Goal: Transaction & Acquisition: Purchase product/service

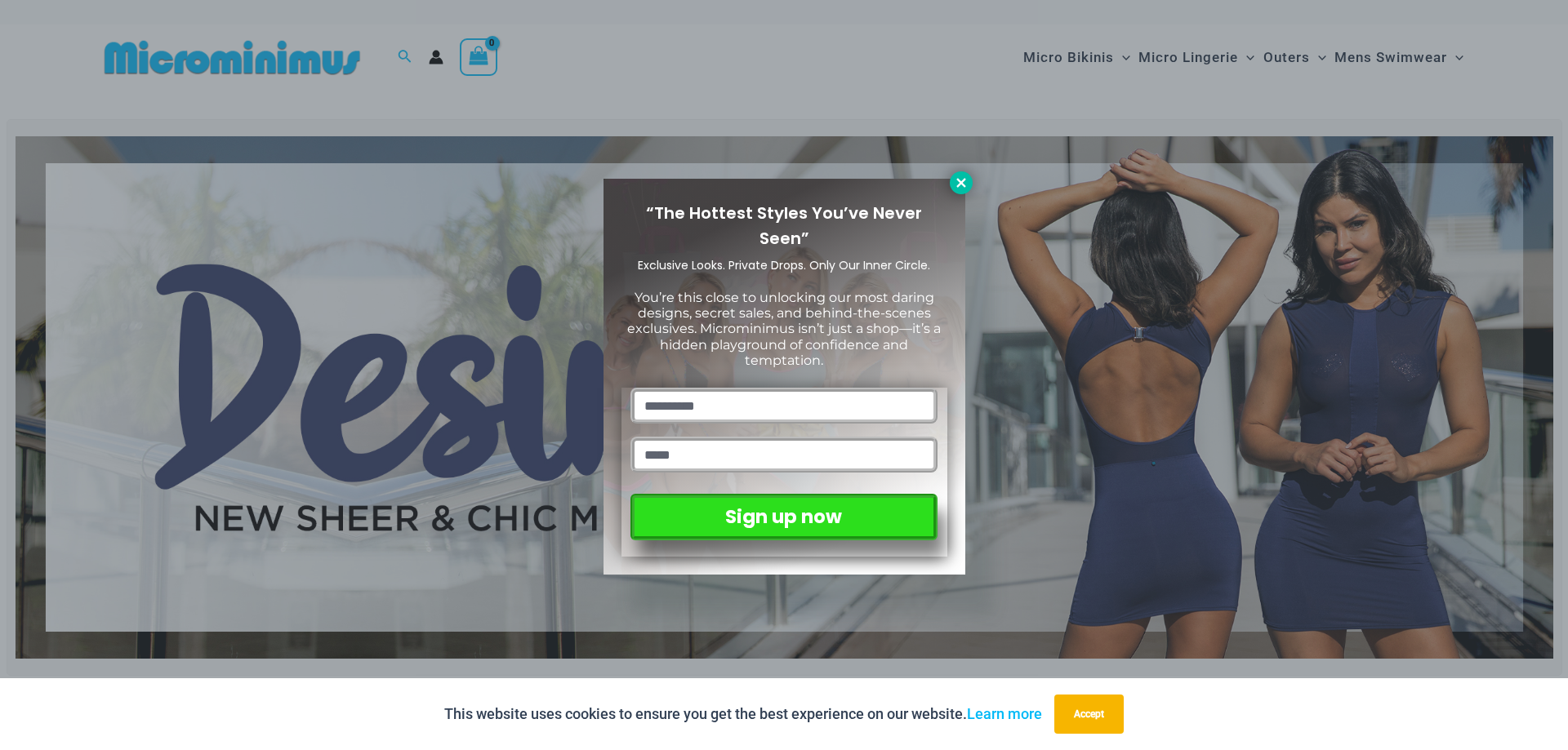
click at [967, 186] on icon at bounding box center [961, 182] width 15 height 15
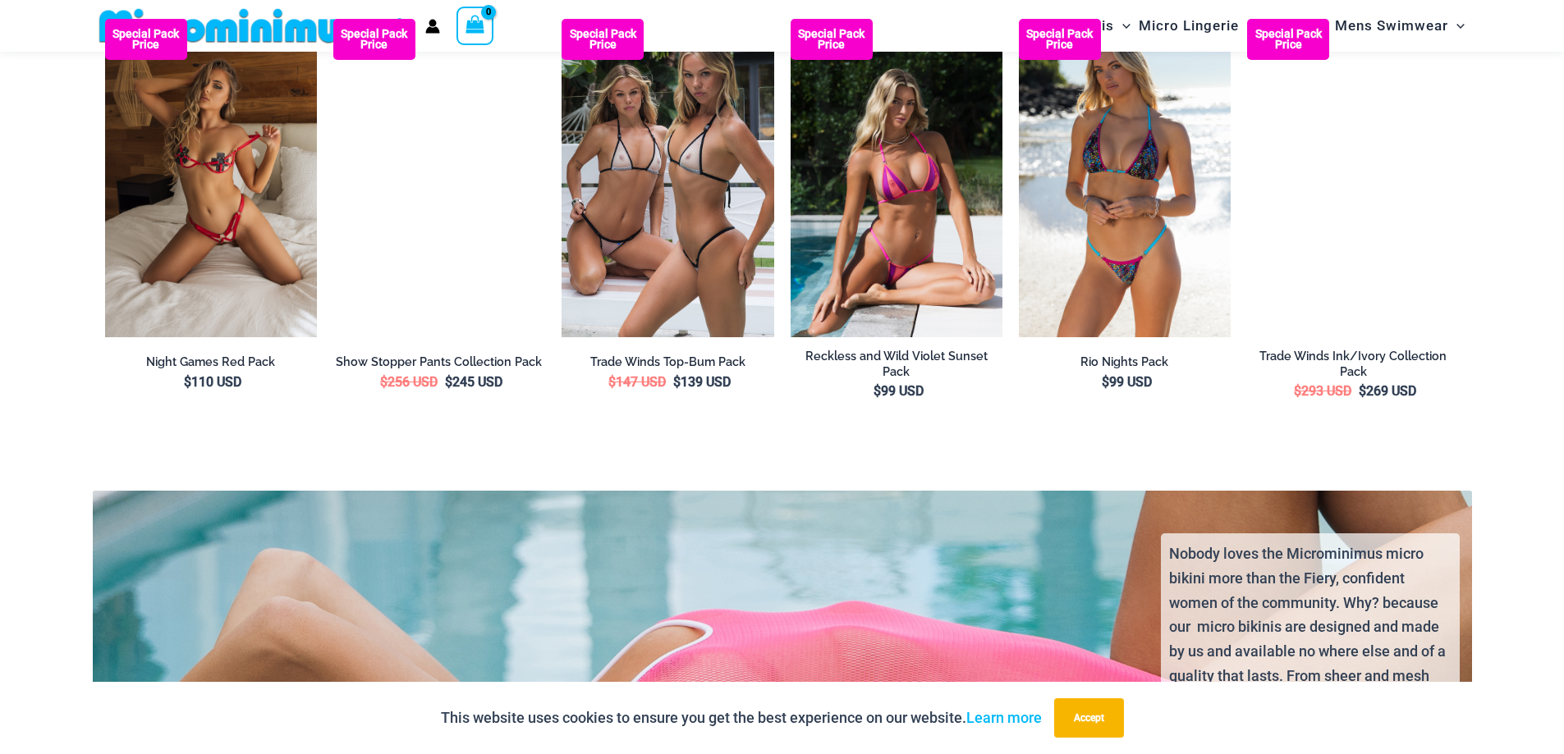
scroll to position [3267, 0]
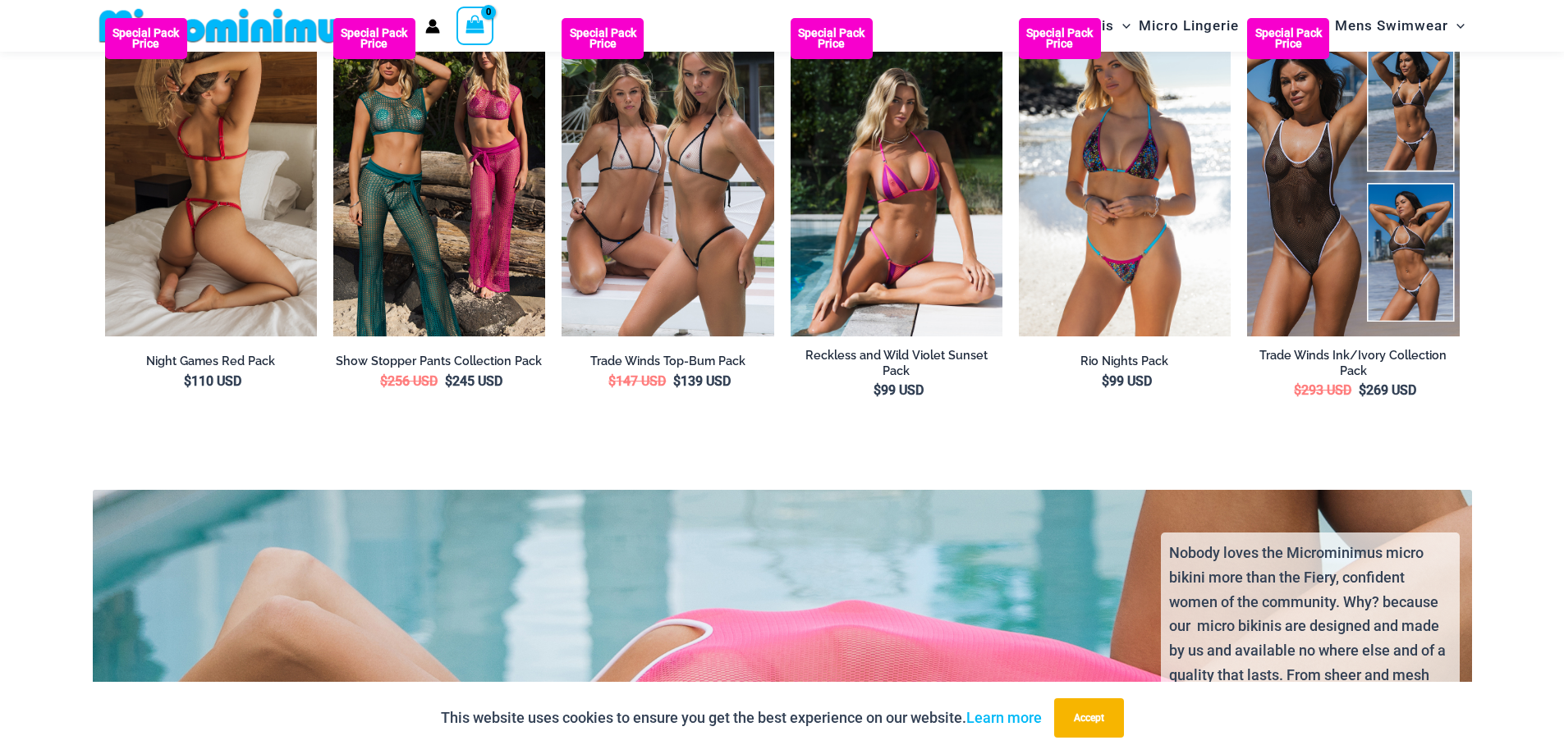
click at [233, 336] on img at bounding box center [211, 177] width 212 height 318
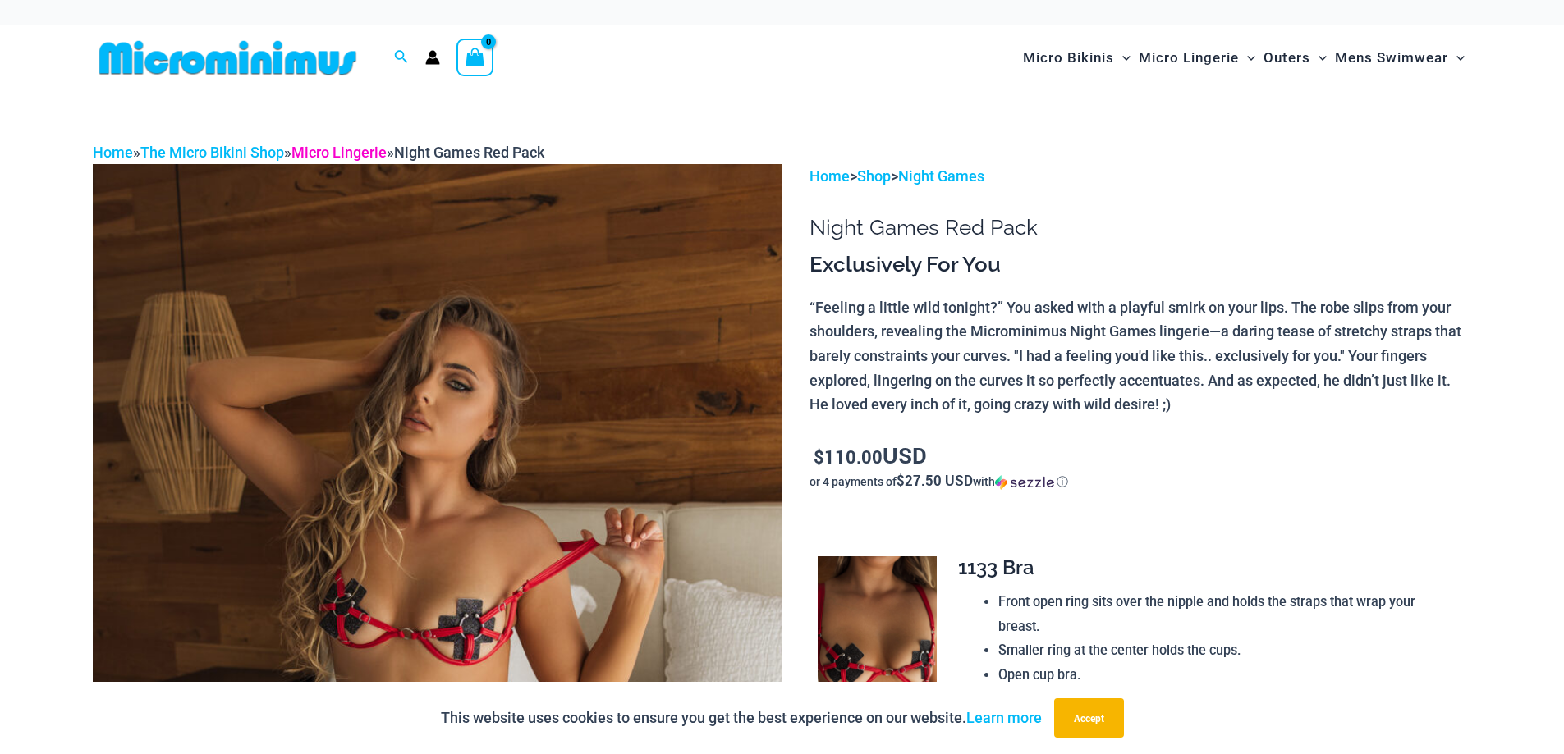
click at [387, 161] on link "Micro Lingerie" at bounding box center [338, 152] width 95 height 17
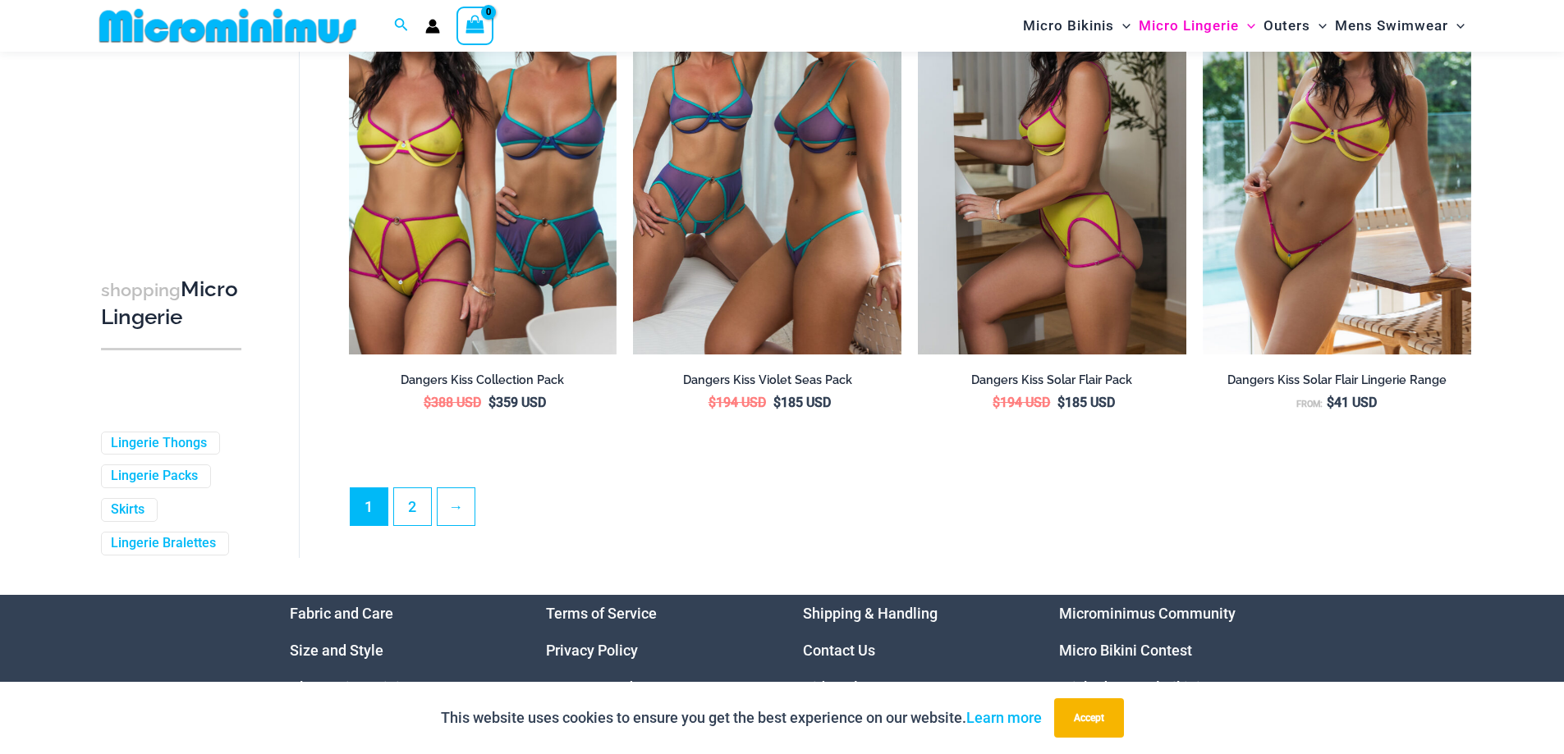
scroll to position [4908, 0]
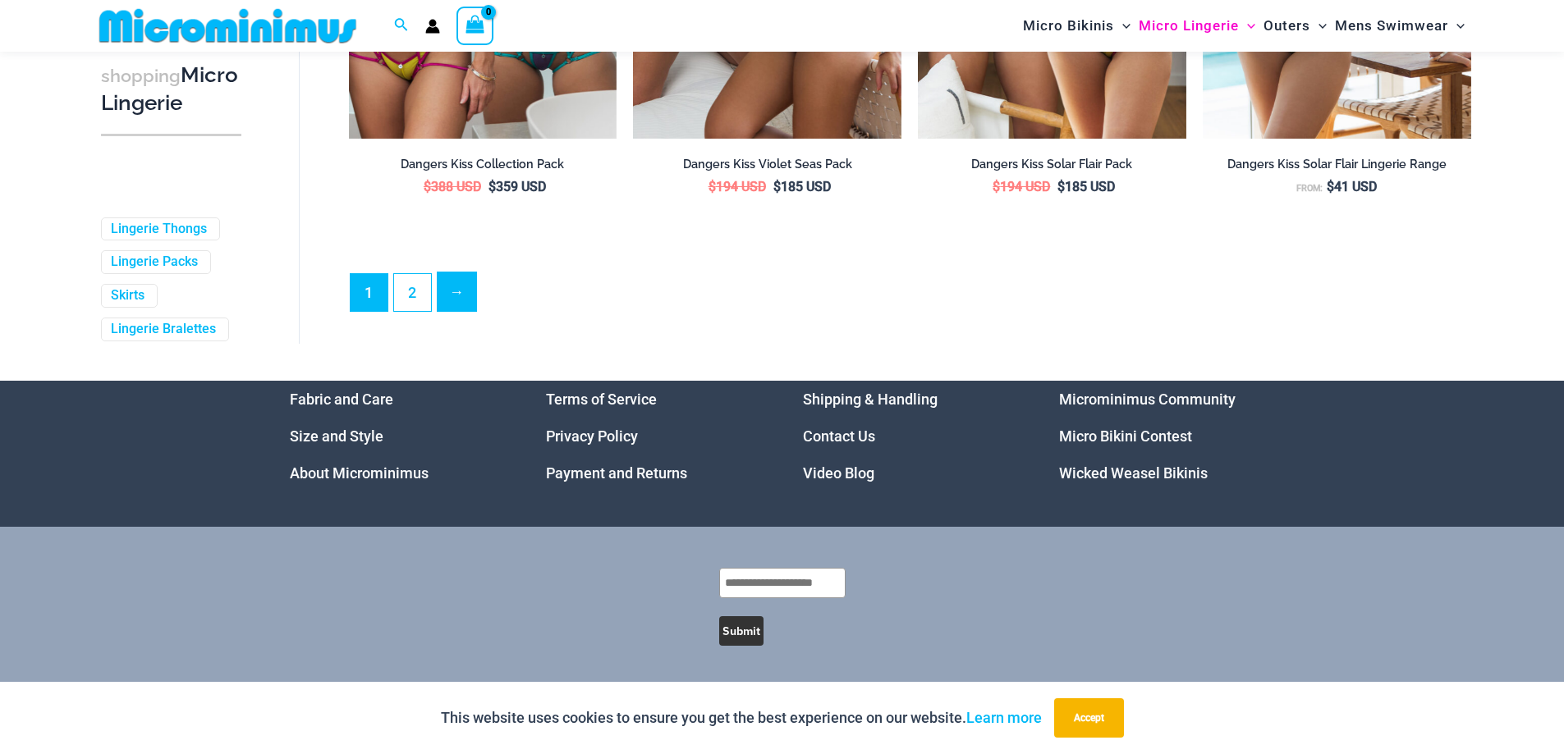
click at [476, 310] on link "→" at bounding box center [456, 292] width 39 height 39
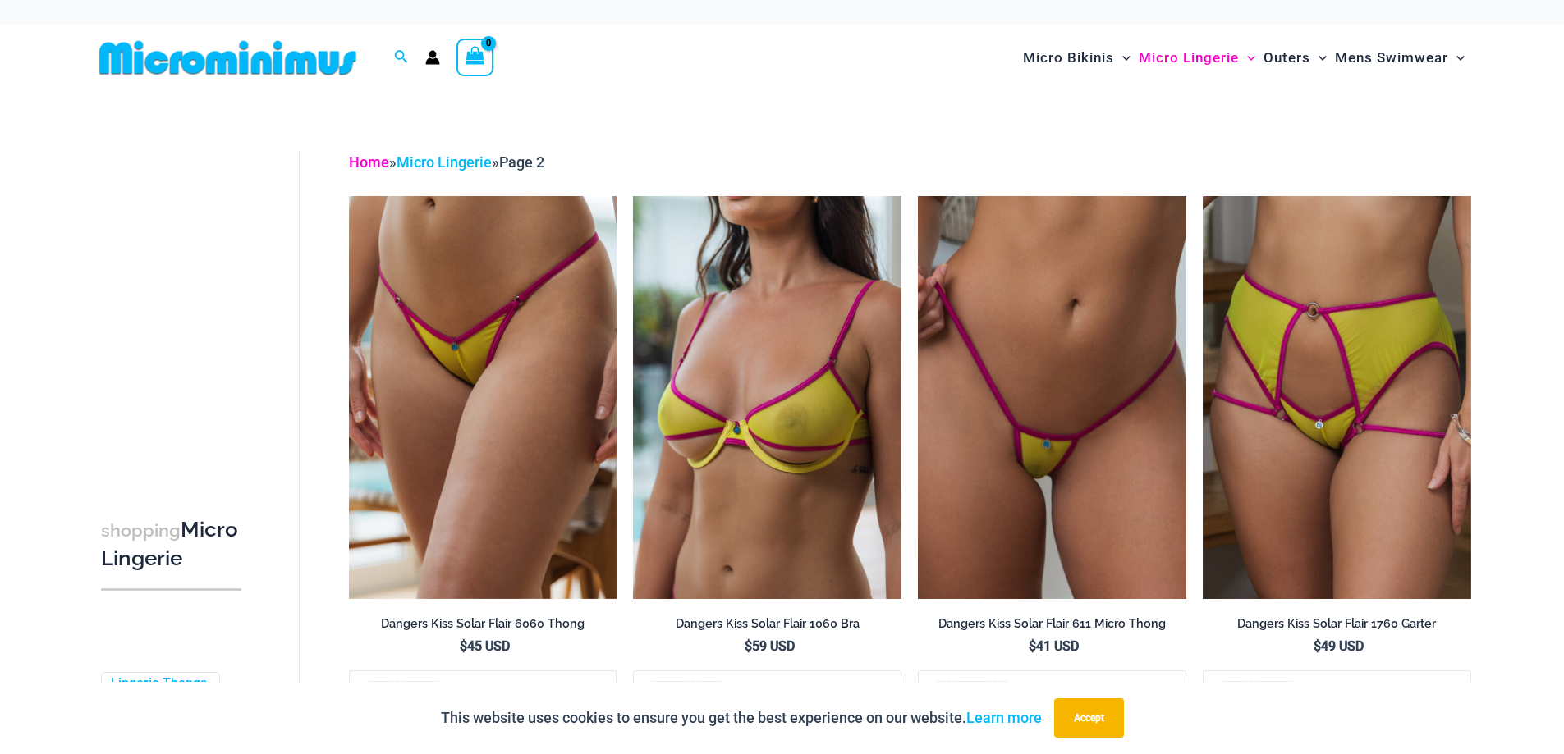
click at [380, 171] on link "Home" at bounding box center [369, 161] width 40 height 17
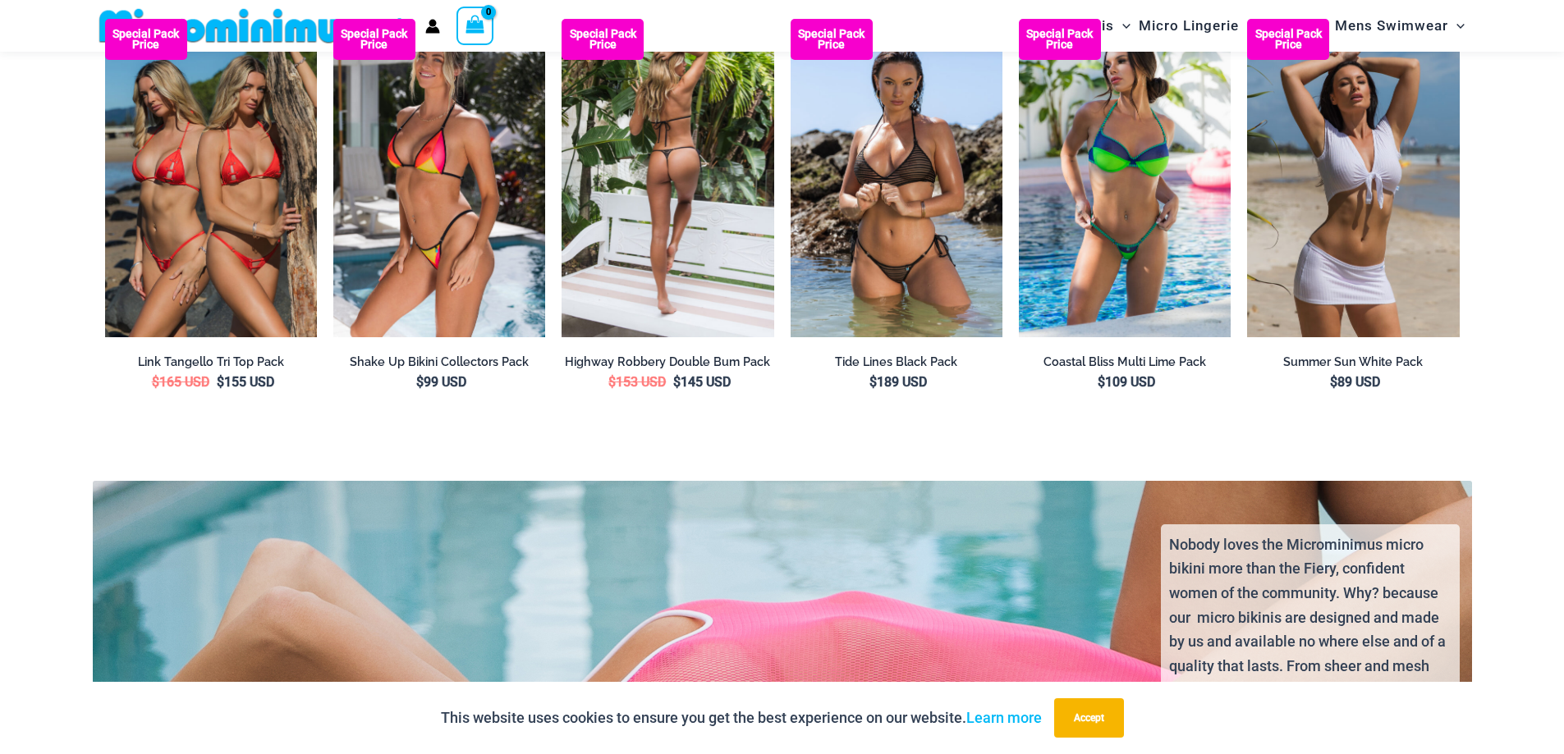
scroll to position [3267, 0]
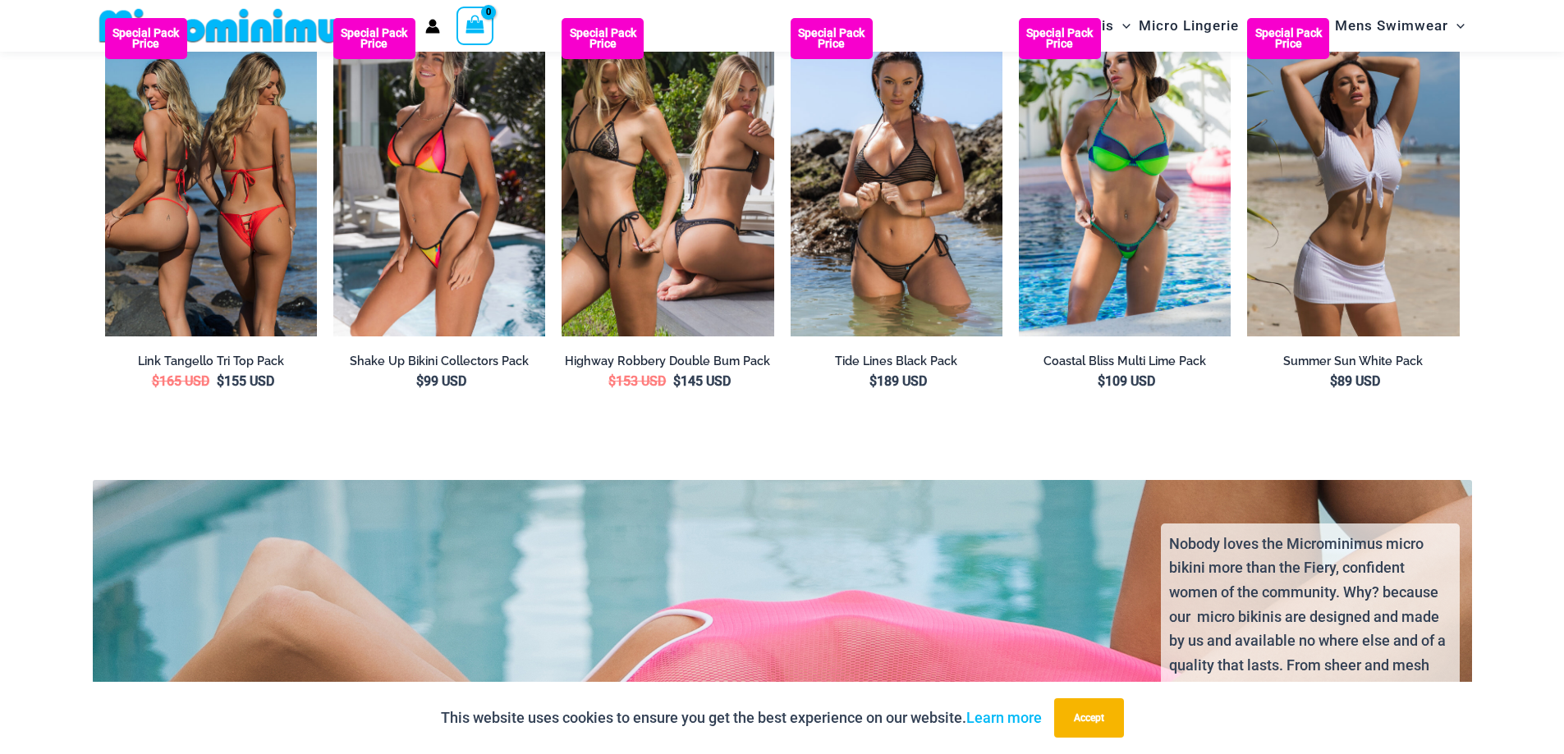
click at [187, 336] on img at bounding box center [211, 177] width 212 height 318
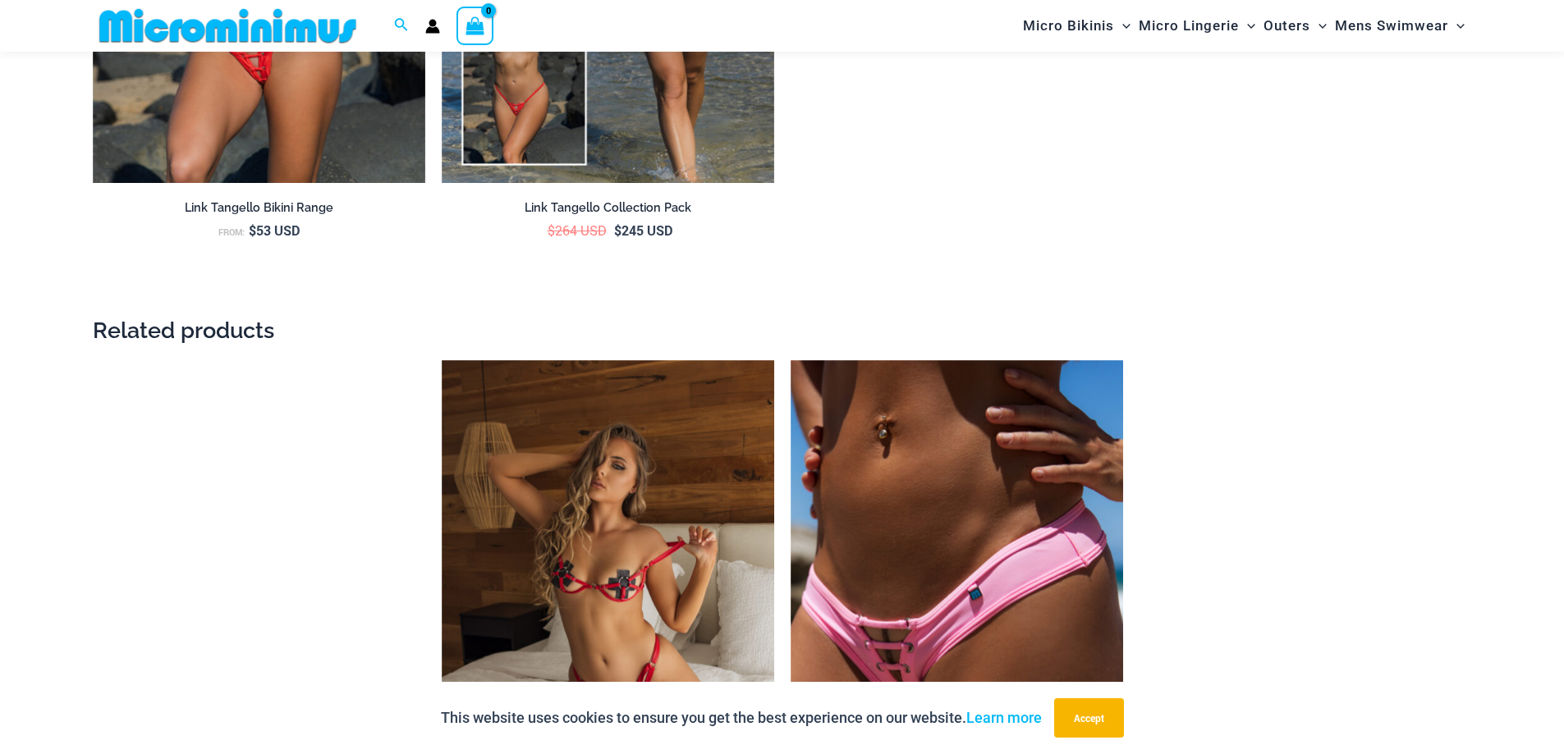
scroll to position [3267, 0]
